Goal: Navigation & Orientation: Find specific page/section

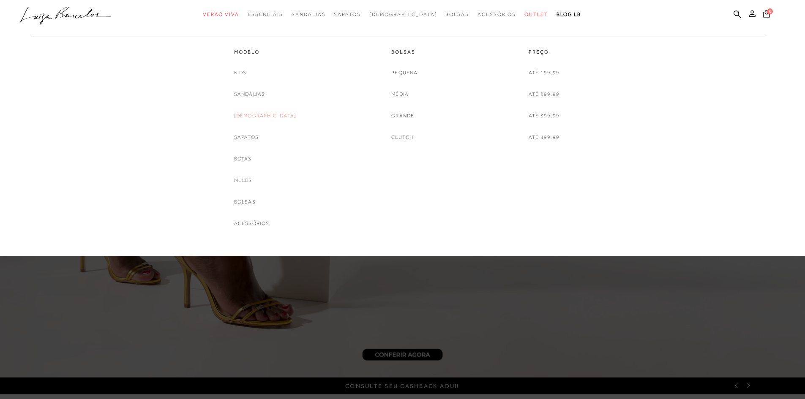
click at [263, 114] on link "[DEMOGRAPHIC_DATA]" at bounding box center [265, 116] width 63 height 9
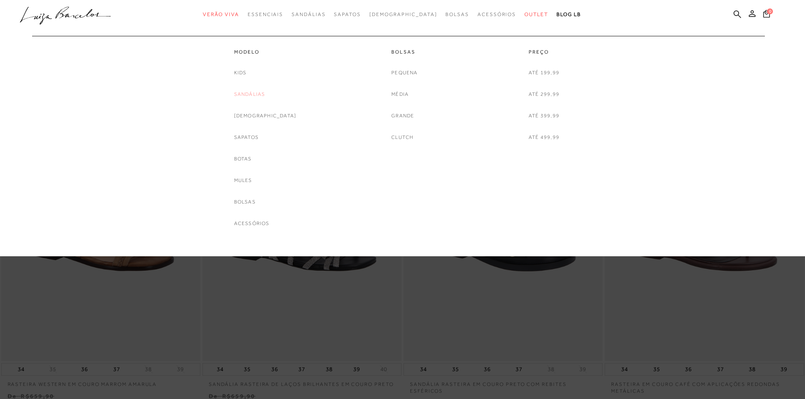
click at [265, 96] on link "Sandálias" at bounding box center [249, 94] width 31 height 9
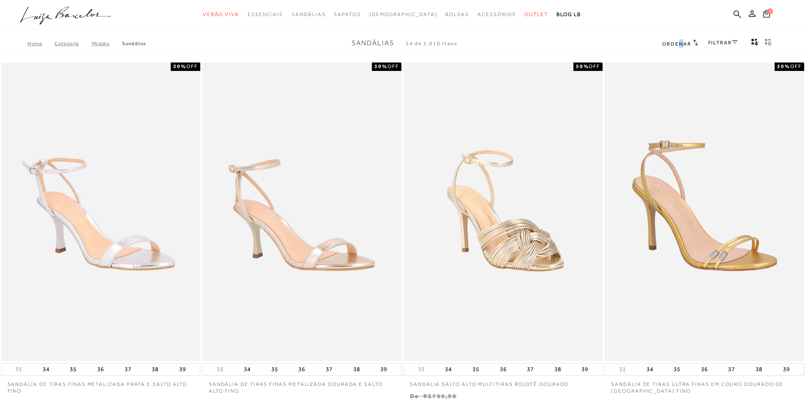
click at [680, 39] on div "Ordenar Ordenar por Padrão Lançamentos [GEOGRAPHIC_DATA] Menor preço" at bounding box center [679, 43] width 35 height 11
click at [693, 43] on icon at bounding box center [695, 42] width 5 height 6
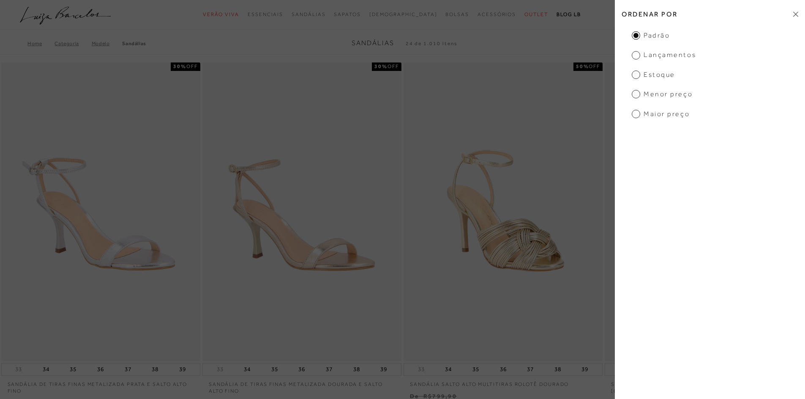
click at [685, 84] on ul "Padrão Lançamentos [GEOGRAPHIC_DATA] Menor preço Maior preço" at bounding box center [710, 75] width 190 height 88
click at [685, 91] on span "Menor preço" at bounding box center [662, 94] width 61 height 9
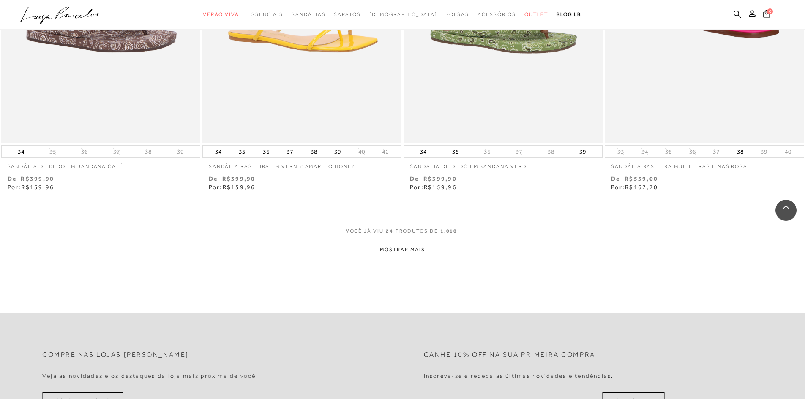
scroll to position [2071, 0]
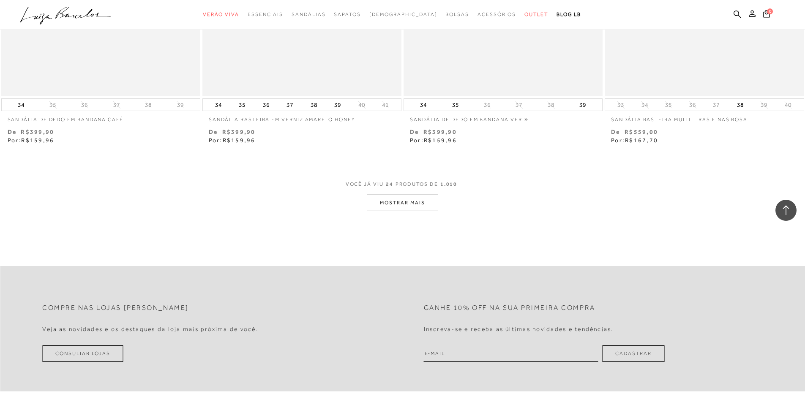
click at [388, 202] on button "MOSTRAR MAIS" at bounding box center [402, 203] width 71 height 16
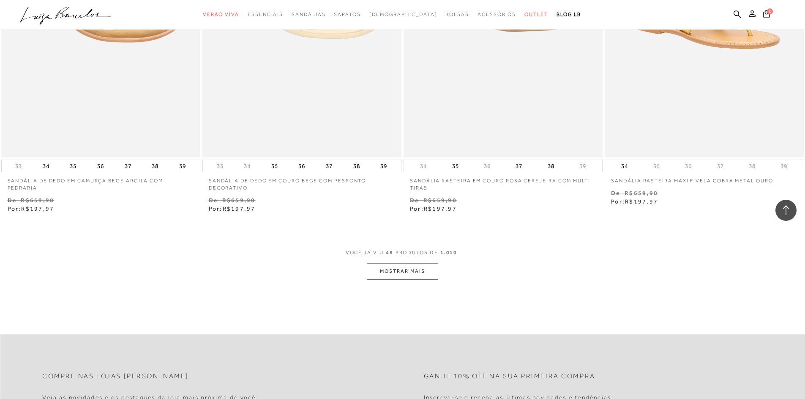
scroll to position [4184, 0]
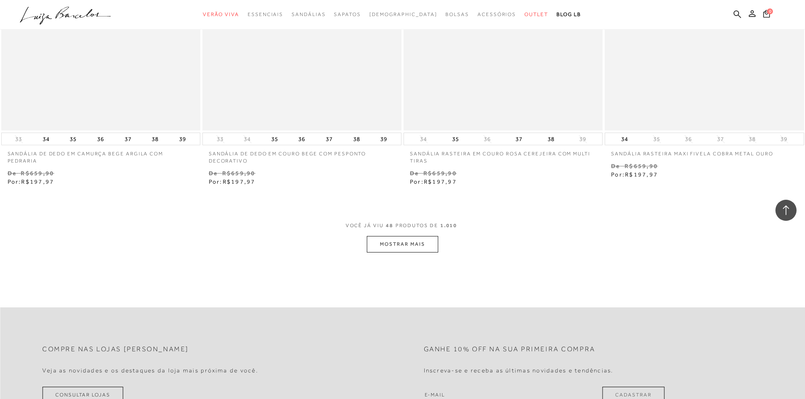
click at [388, 244] on button "MOSTRAR MAIS" at bounding box center [402, 244] width 71 height 16
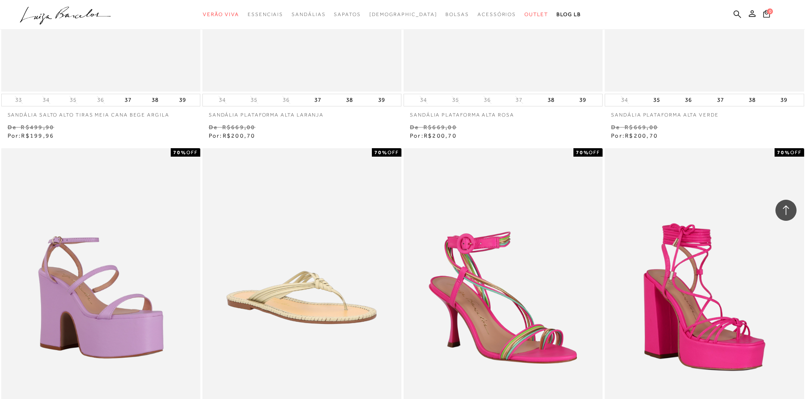
scroll to position [6043, 0]
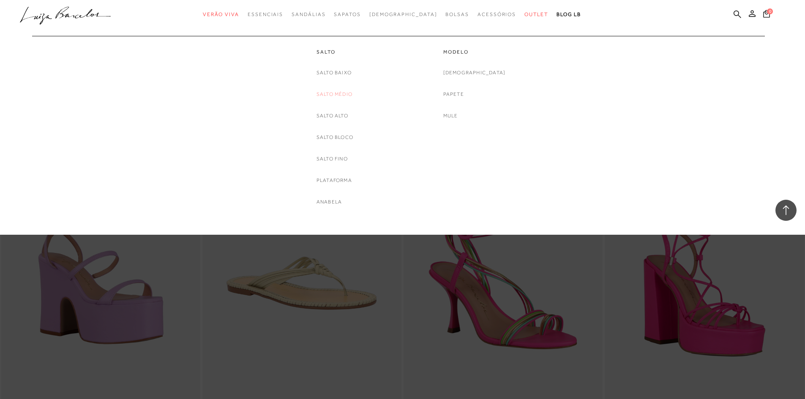
click at [338, 91] on link "Salto Médio" at bounding box center [335, 94] width 36 height 9
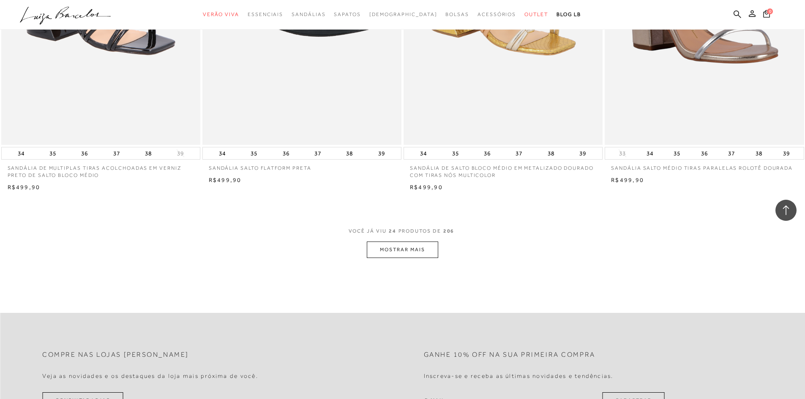
scroll to position [2071, 0]
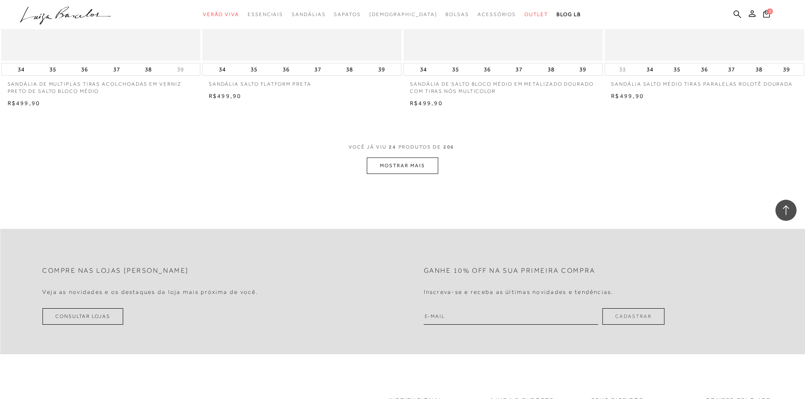
click at [408, 166] on button "MOSTRAR MAIS" at bounding box center [402, 166] width 71 height 16
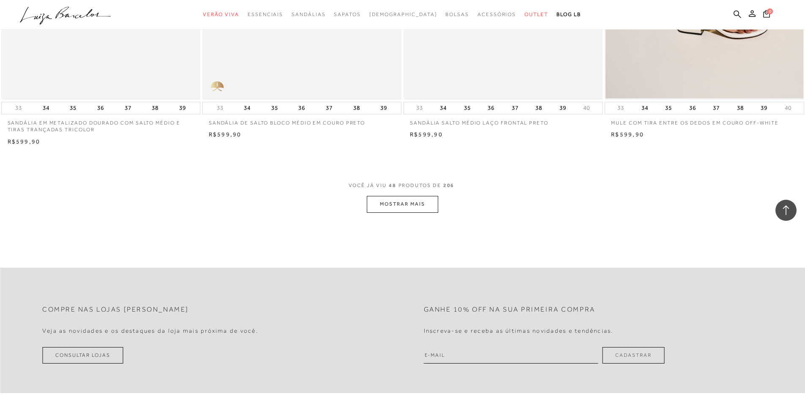
scroll to position [4184, 0]
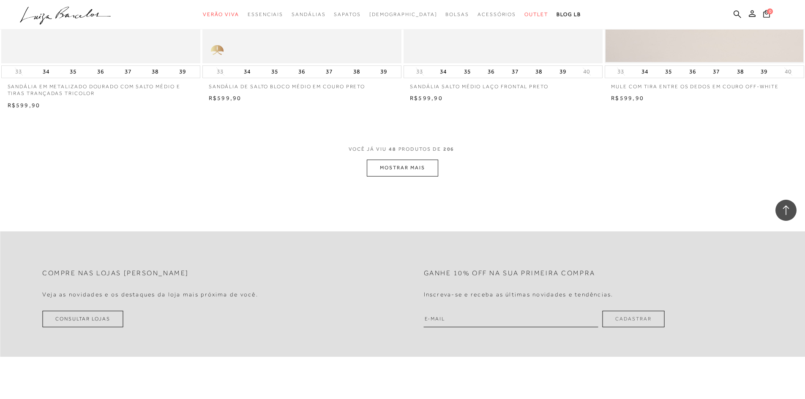
click at [402, 168] on button "MOSTRAR MAIS" at bounding box center [402, 168] width 71 height 16
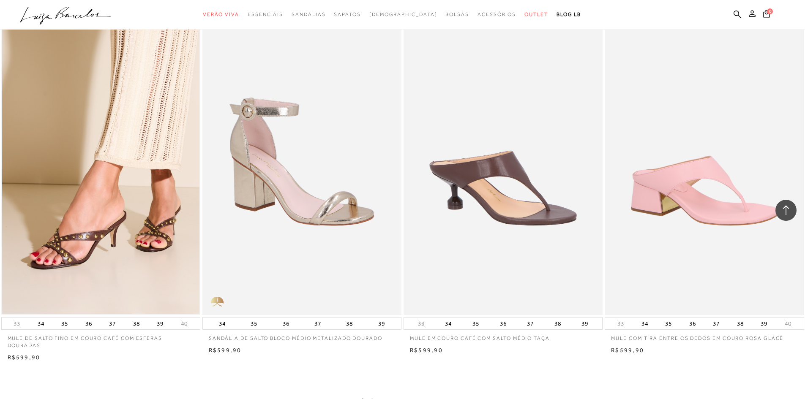
scroll to position [6043, 0]
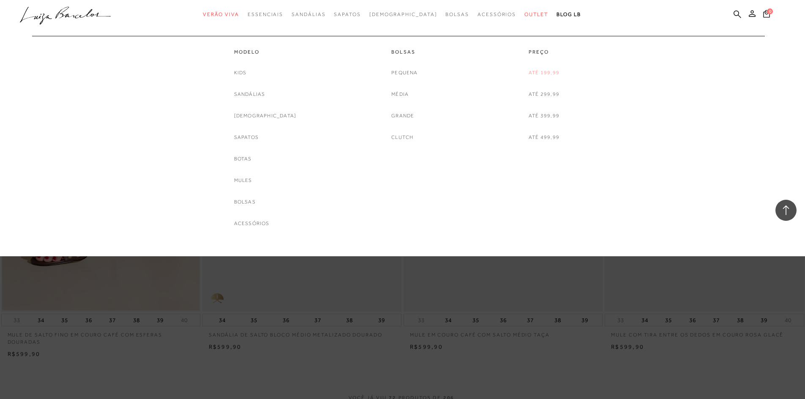
click at [551, 74] on link "Até 199,99" at bounding box center [544, 72] width 31 height 9
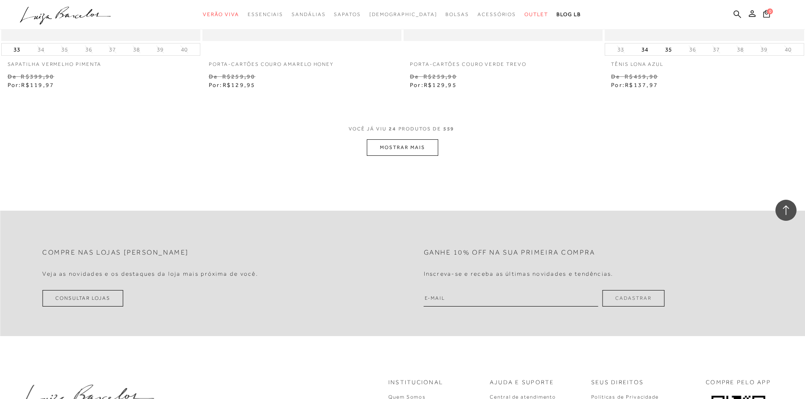
scroll to position [2113, 0]
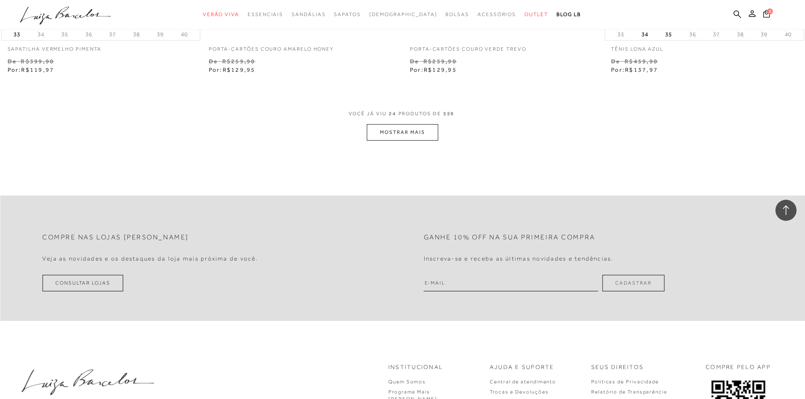
click at [404, 128] on button "MOSTRAR MAIS" at bounding box center [402, 132] width 71 height 16
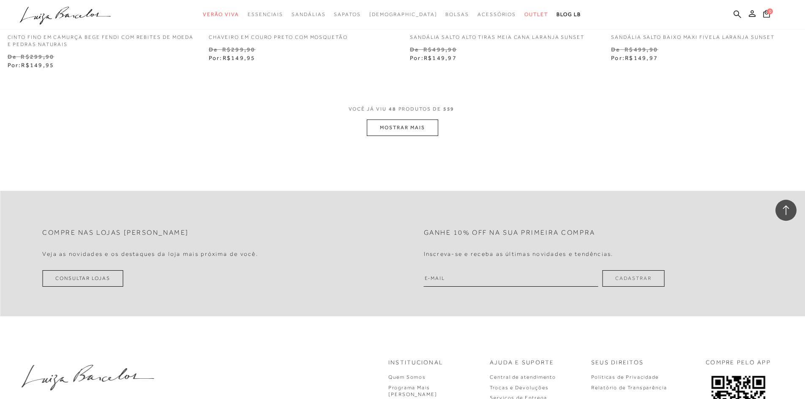
scroll to position [4268, 0]
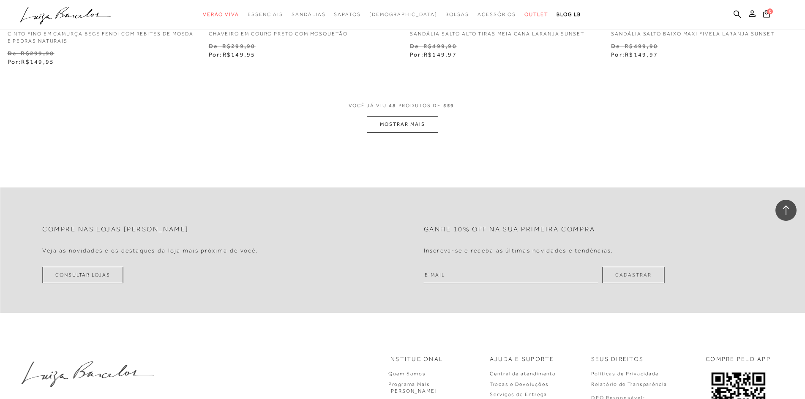
click at [402, 126] on button "MOSTRAR MAIS" at bounding box center [402, 124] width 71 height 16
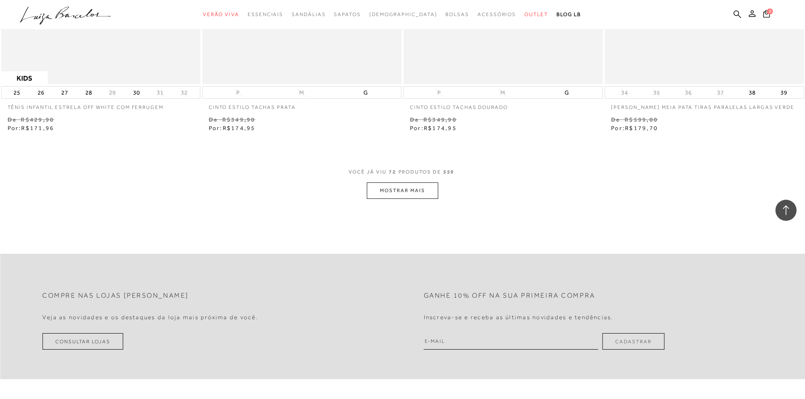
scroll to position [6381, 0]
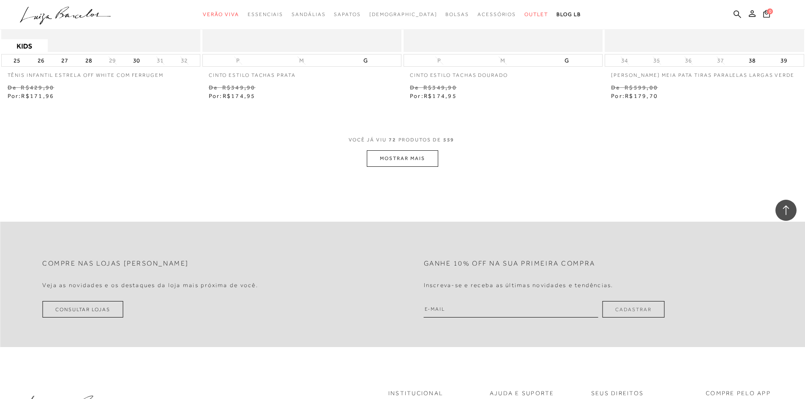
click at [421, 159] on button "MOSTRAR MAIS" at bounding box center [402, 158] width 71 height 16
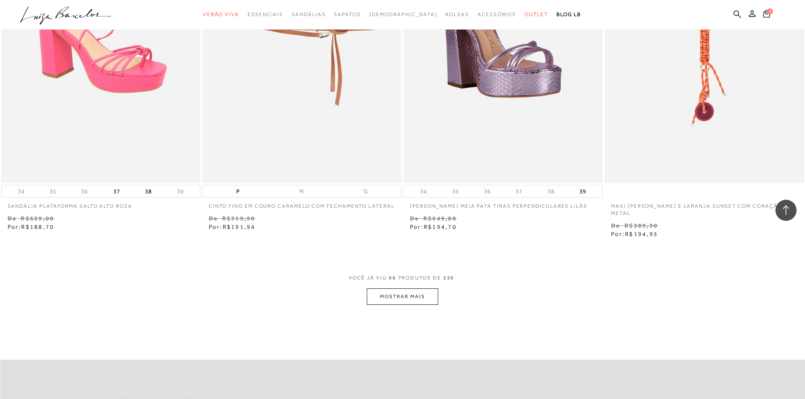
scroll to position [8494, 0]
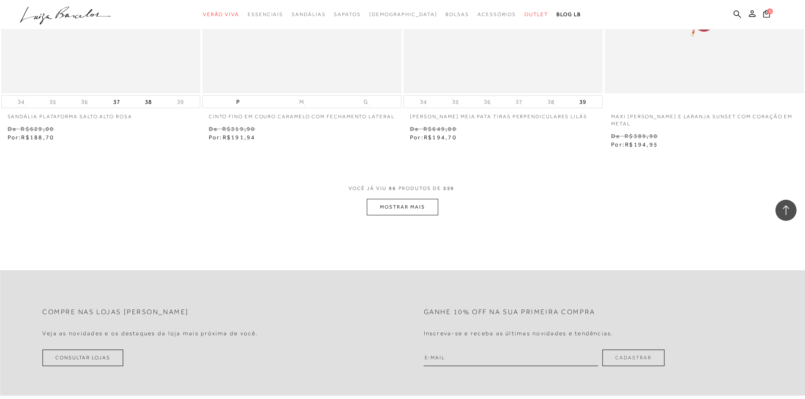
click at [426, 216] on button "MOSTRAR MAIS" at bounding box center [402, 207] width 71 height 16
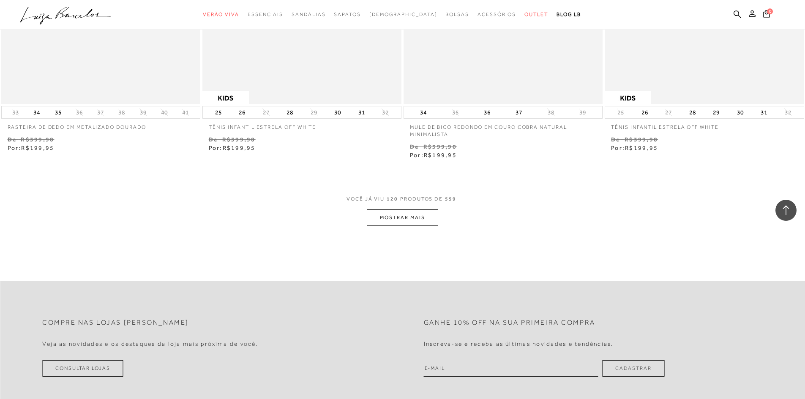
scroll to position [10649, 0]
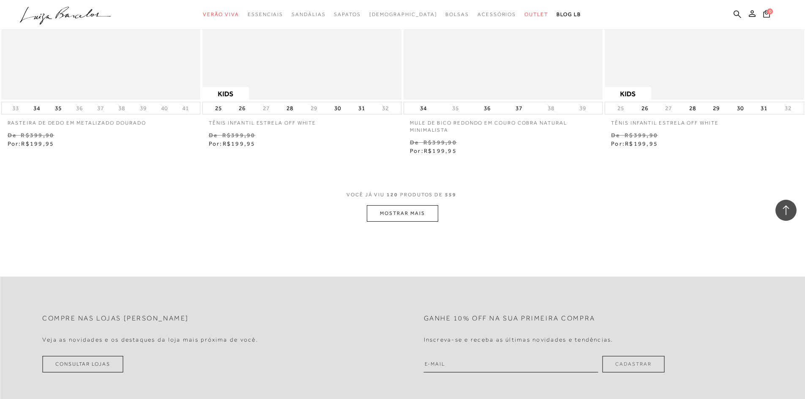
click at [407, 216] on button "MOSTRAR MAIS" at bounding box center [402, 213] width 71 height 16
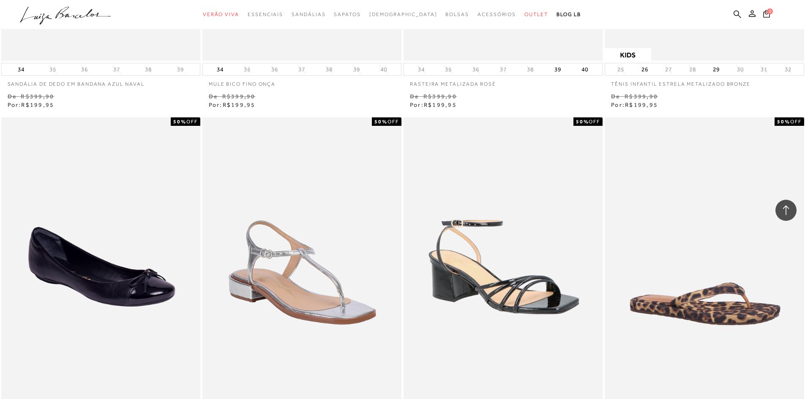
scroll to position [11156, 0]
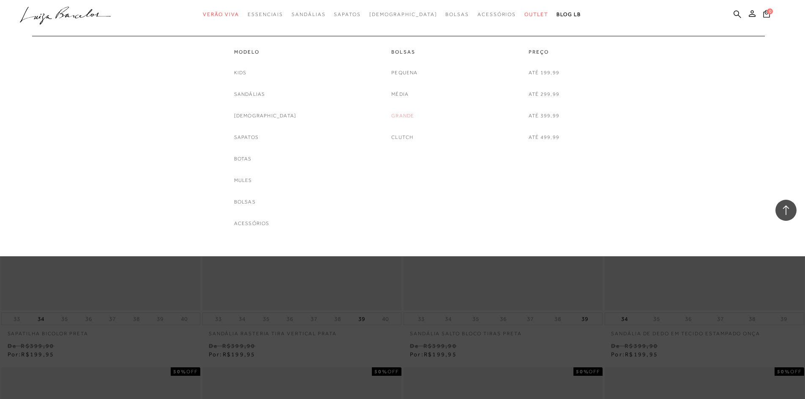
click at [400, 115] on link "Grande" at bounding box center [402, 116] width 23 height 9
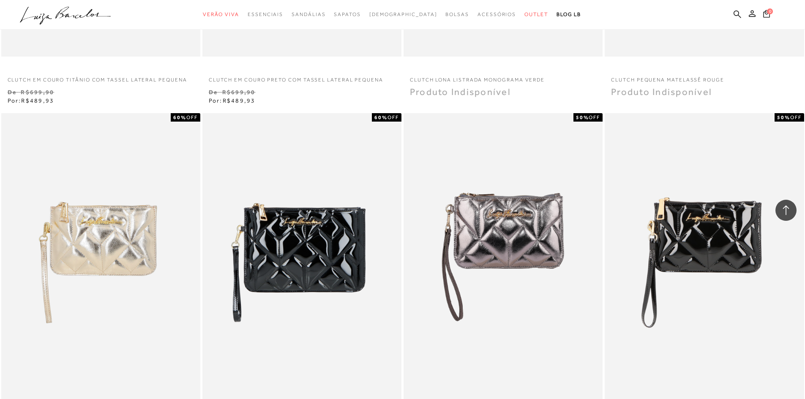
scroll to position [1099, 0]
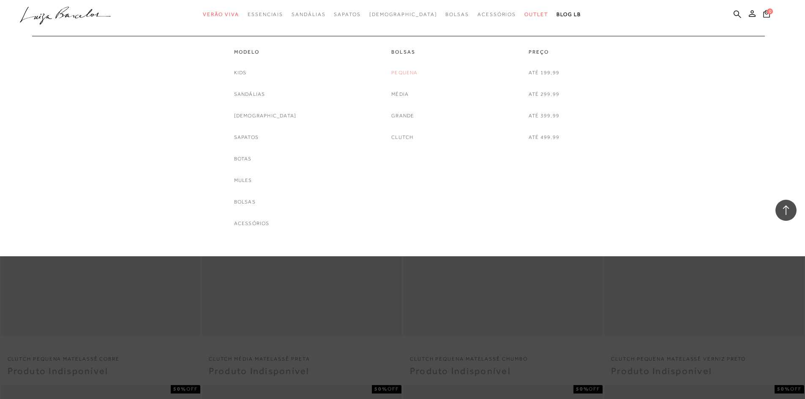
click at [406, 74] on link "Pequena" at bounding box center [404, 72] width 26 height 9
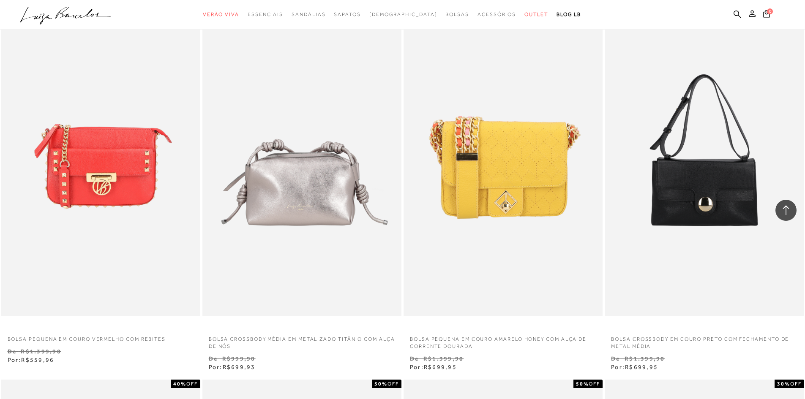
scroll to position [1564, 0]
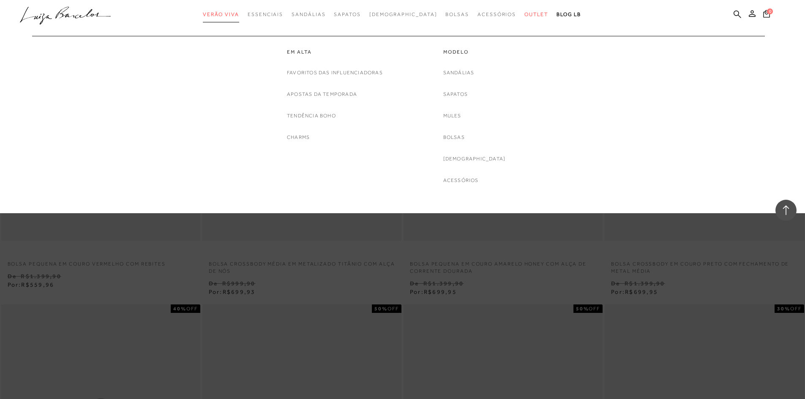
click at [239, 19] on link "Verão Viva" at bounding box center [221, 15] width 36 height 16
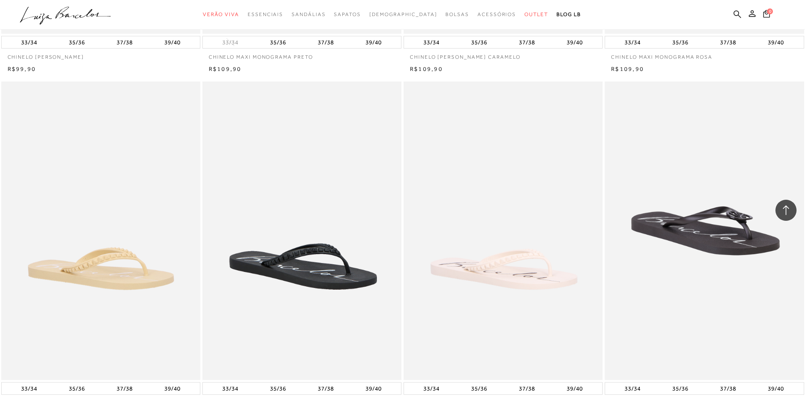
scroll to position [845, 0]
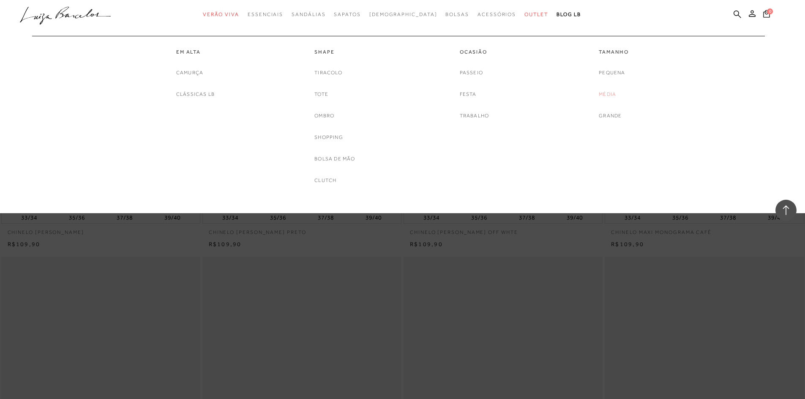
click at [612, 96] on link "Média" at bounding box center [607, 94] width 17 height 9
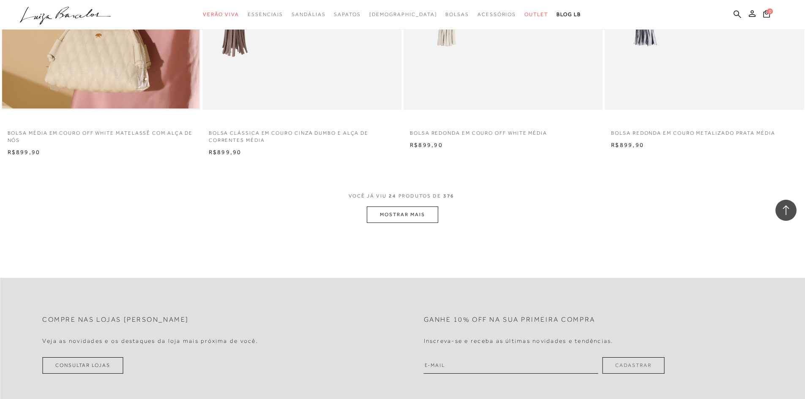
scroll to position [2028, 0]
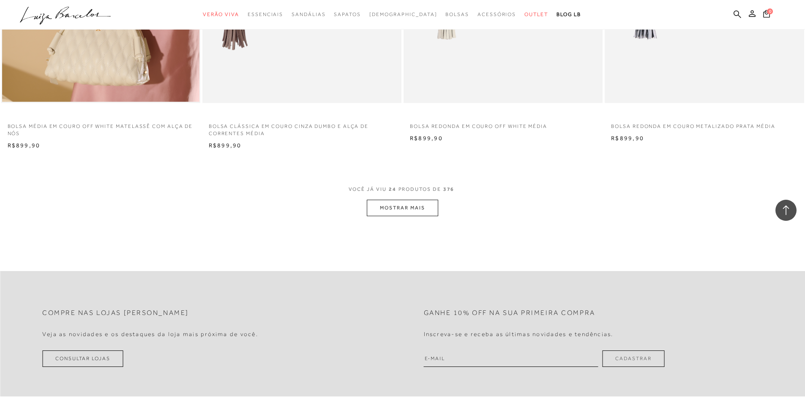
click at [419, 211] on button "MOSTRAR MAIS" at bounding box center [402, 208] width 71 height 16
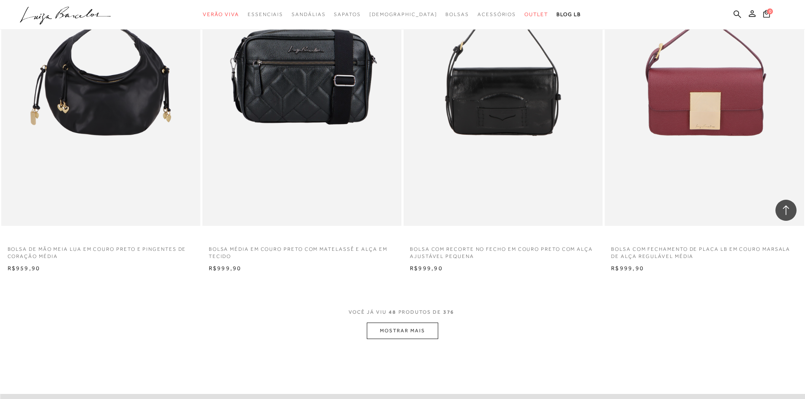
scroll to position [4141, 0]
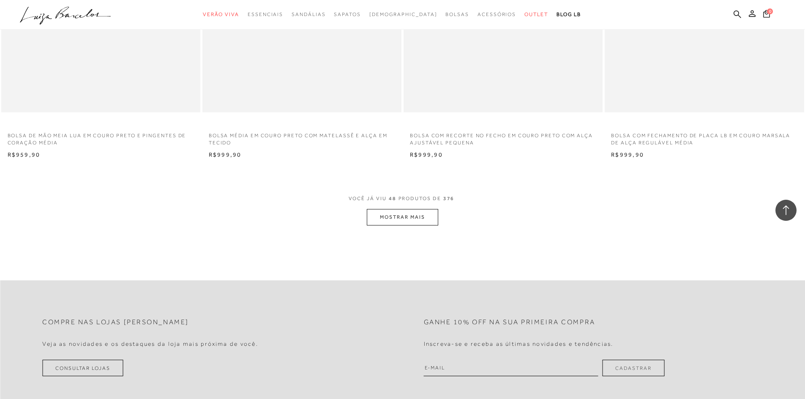
click at [426, 216] on button "MOSTRAR MAIS" at bounding box center [402, 217] width 71 height 16
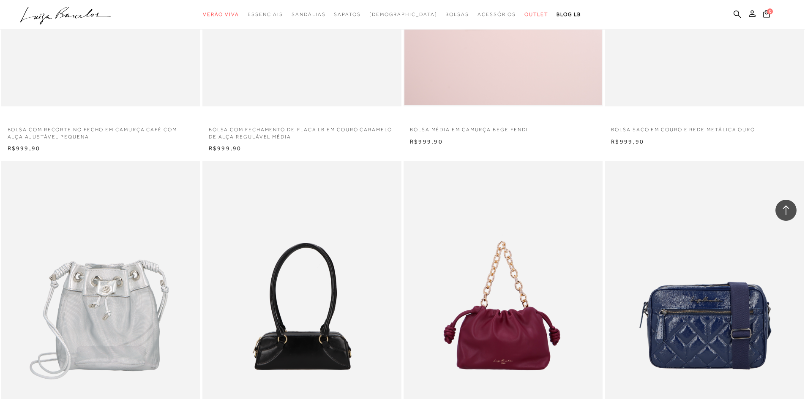
scroll to position [6127, 0]
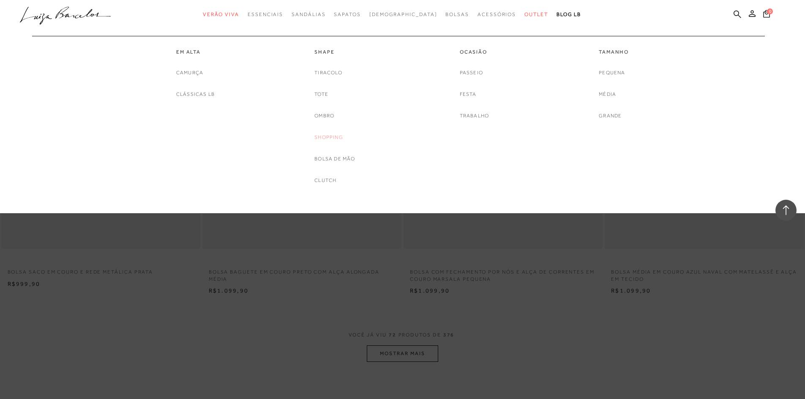
click at [327, 136] on link "Shopping" at bounding box center [328, 137] width 29 height 9
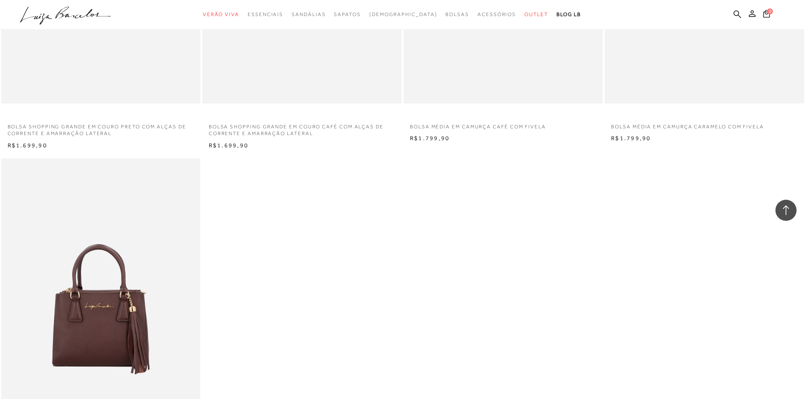
scroll to position [1014, 0]
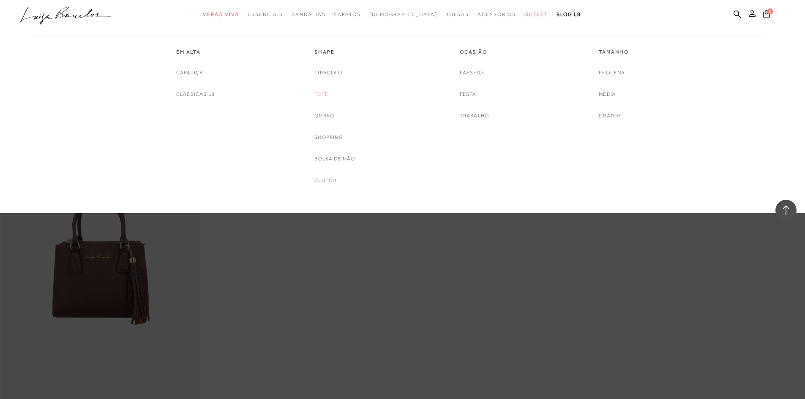
click at [325, 95] on link "Tote" at bounding box center [321, 94] width 14 height 9
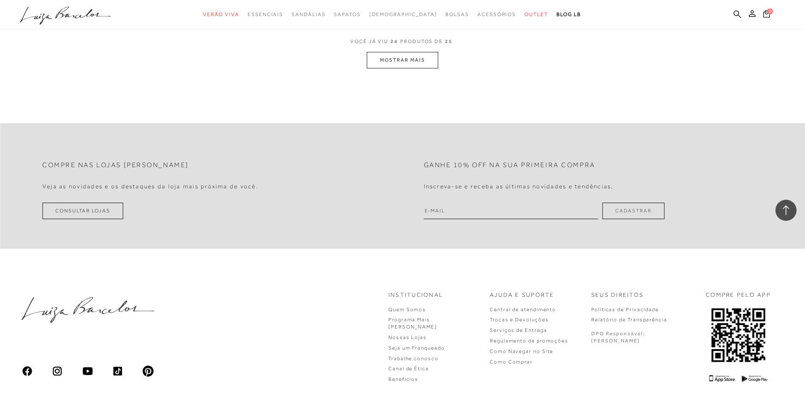
scroll to position [2123, 0]
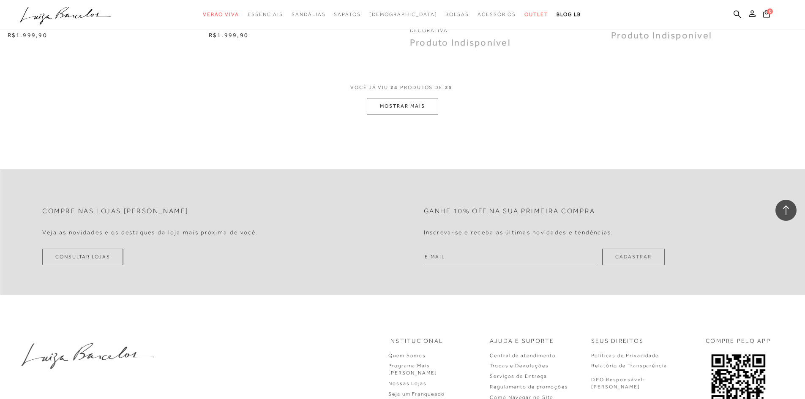
click at [417, 105] on button "MOSTRAR MAIS" at bounding box center [402, 106] width 71 height 16
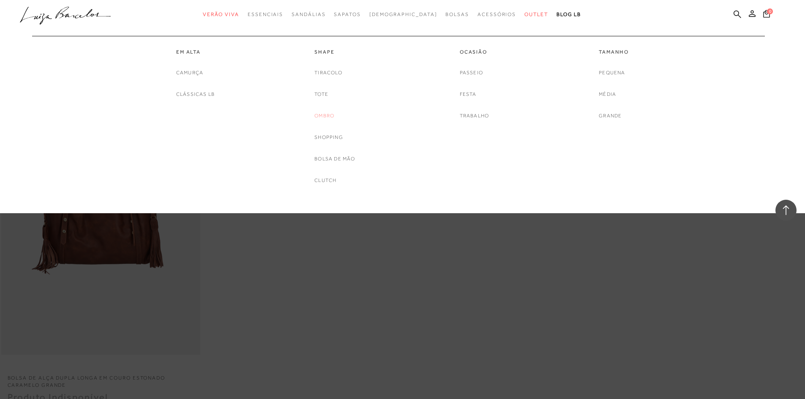
click at [328, 115] on link "Ombro" at bounding box center [324, 116] width 20 height 9
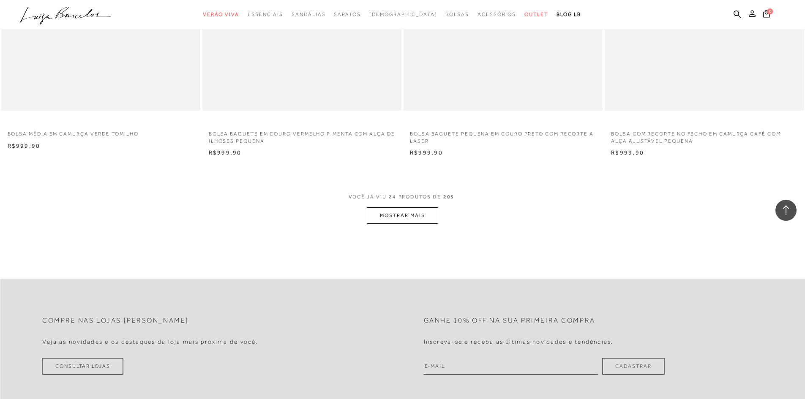
scroll to position [2155, 0]
